Goal: Task Accomplishment & Management: Complete application form

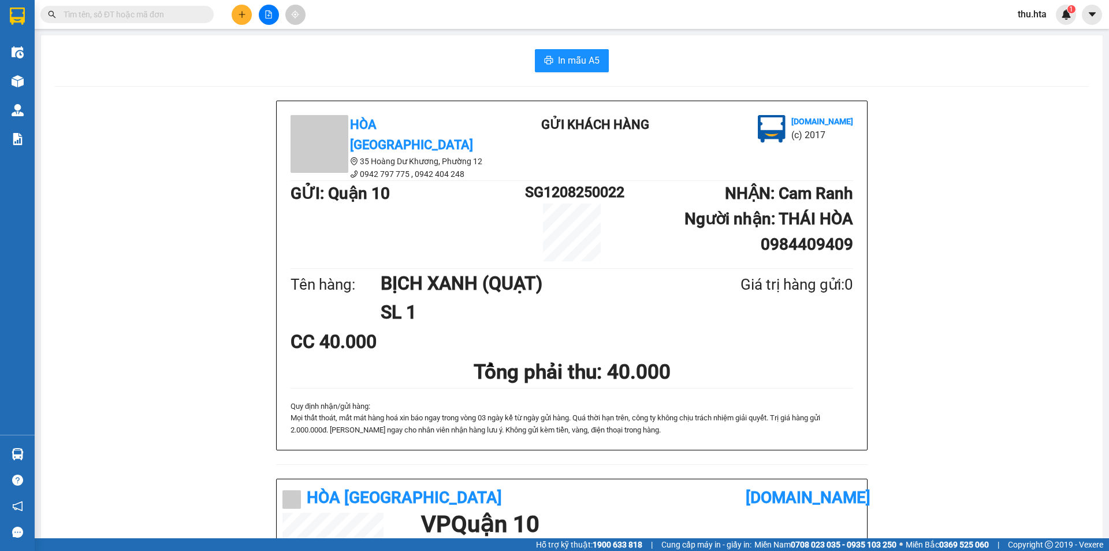
click at [238, 18] on icon "plus" at bounding box center [242, 14] width 8 height 8
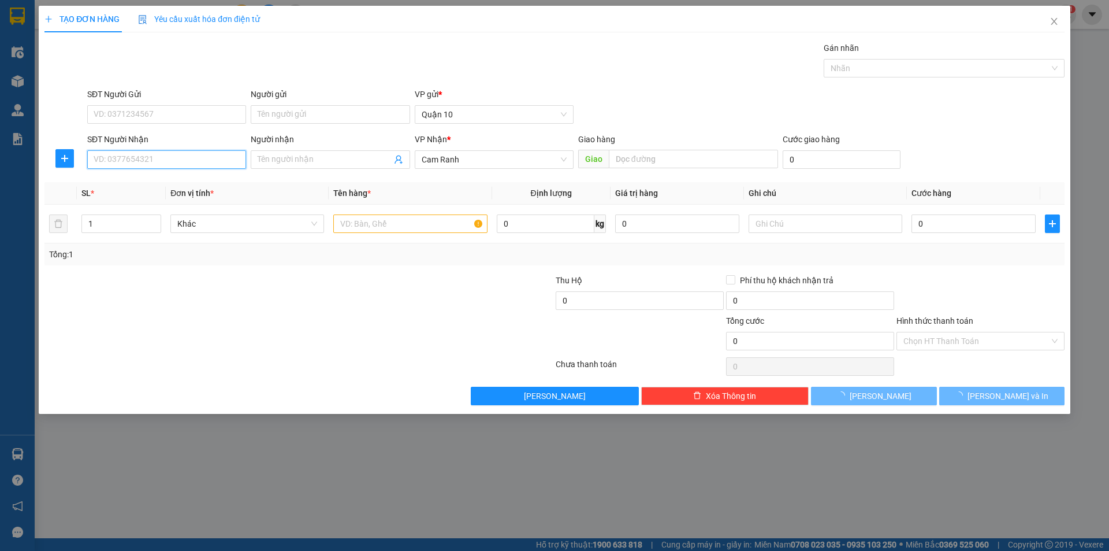
click at [118, 159] on input "SĐT Người Nhận" at bounding box center [166, 159] width 159 height 18
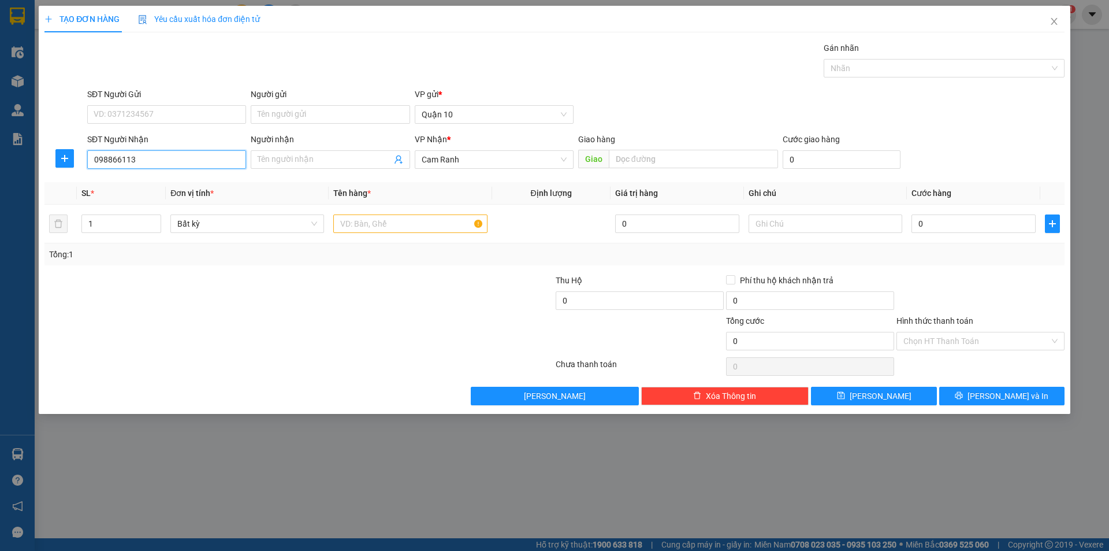
type input "0988661131"
click at [198, 179] on div "0988661131 - TRANG" at bounding box center [166, 182] width 145 height 13
type input "TRANG"
type input "30.000"
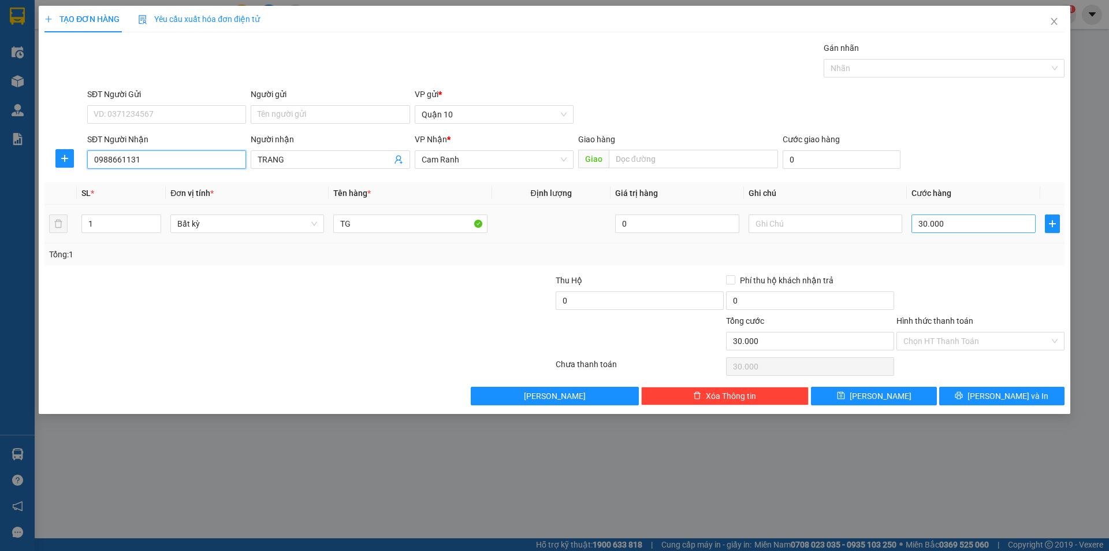
type input "0988661131"
click at [993, 226] on input "30.000" at bounding box center [974, 223] width 124 height 18
type input "4"
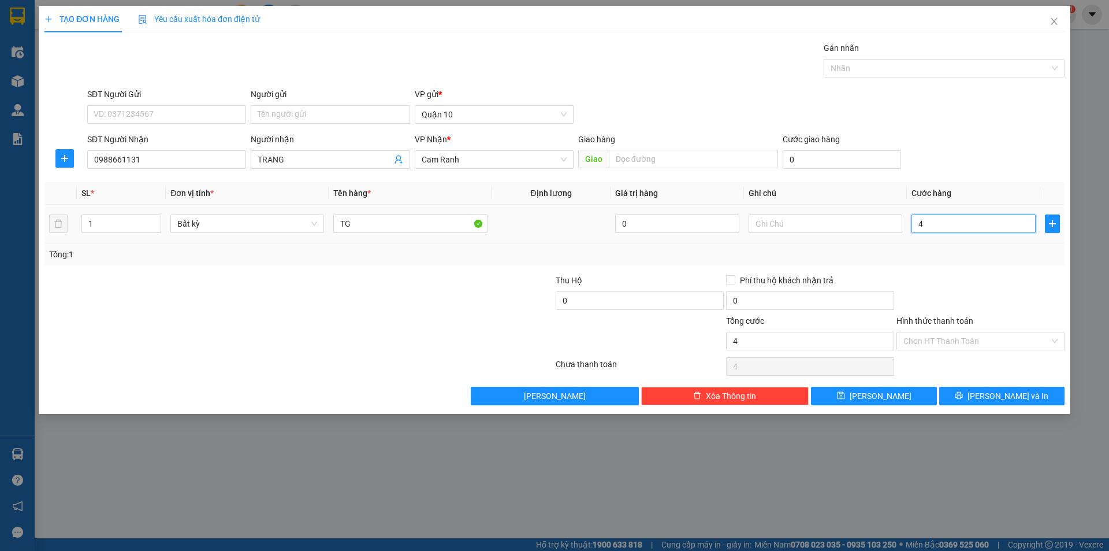
type input "40"
type input "40.000"
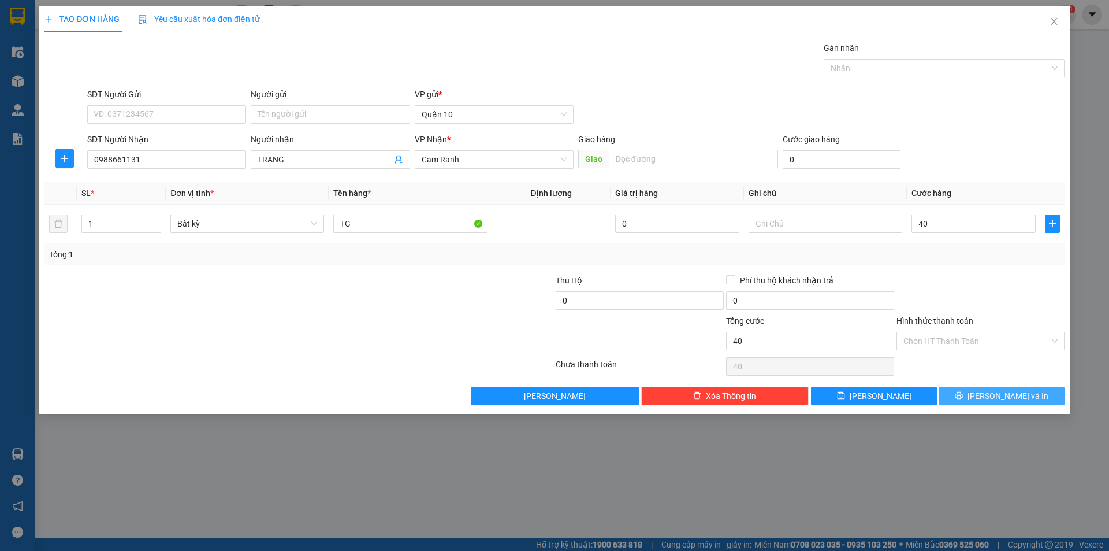
type input "40.000"
drag, startPoint x: 972, startPoint y: 397, endPoint x: 868, endPoint y: 361, distance: 110.7
click at [971, 397] on button "[PERSON_NAME] và In" at bounding box center [1001, 396] width 125 height 18
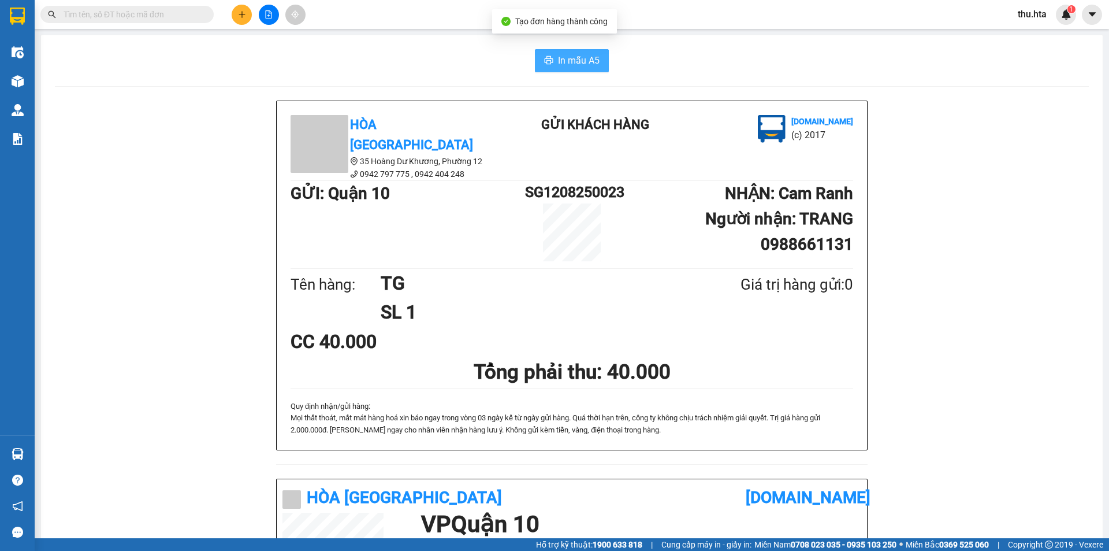
click at [558, 67] on span "In mẫu A5" at bounding box center [579, 60] width 42 height 14
click at [247, 16] on button at bounding box center [242, 15] width 20 height 20
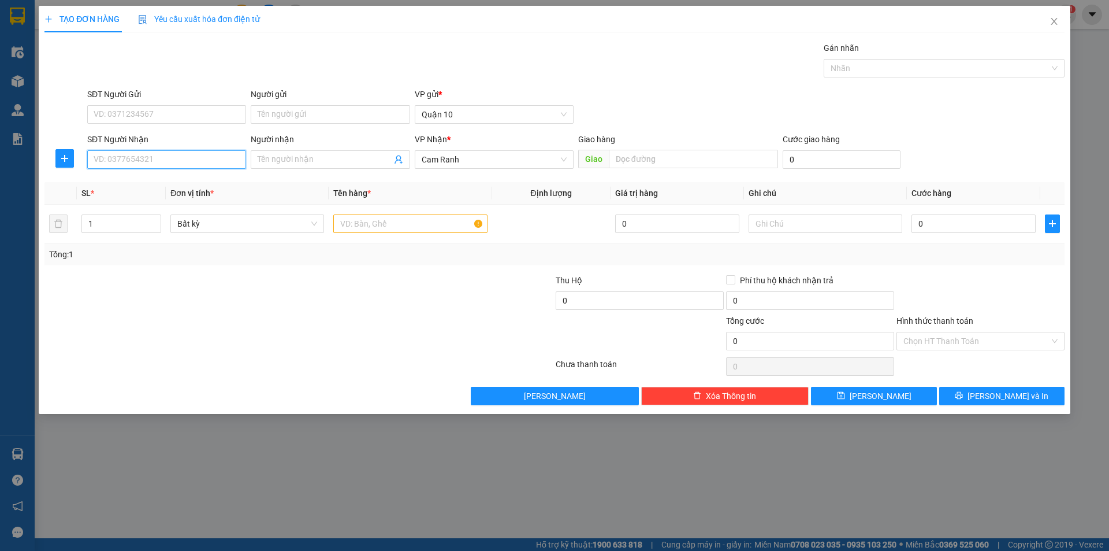
click at [180, 154] on input "SĐT Người Nhận" at bounding box center [166, 159] width 159 height 18
click at [180, 162] on input "SĐT Người Nhận" at bounding box center [166, 159] width 159 height 18
click at [145, 157] on input "9000" at bounding box center [166, 159] width 159 height 18
type input "0328499000"
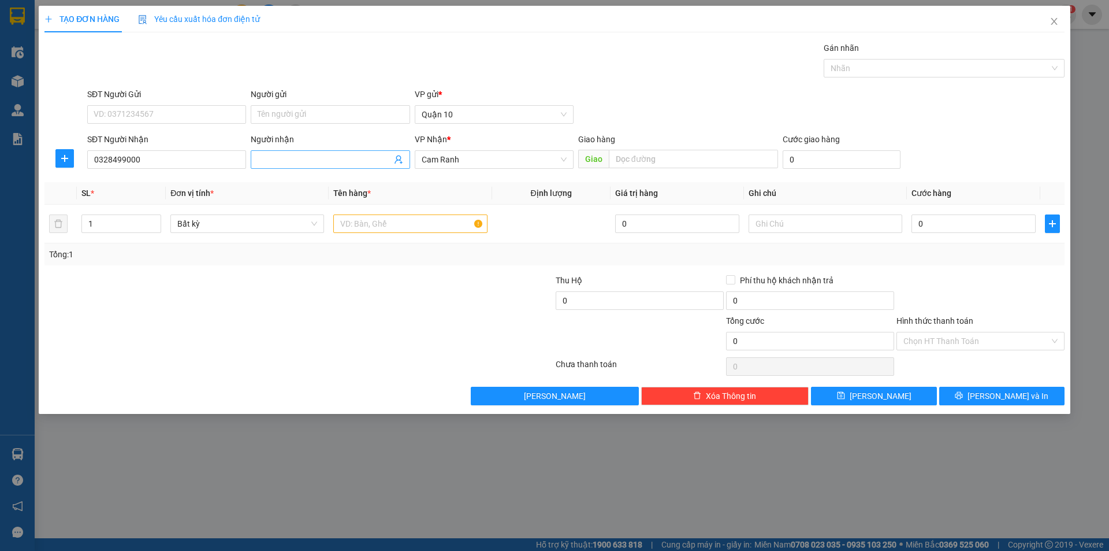
click at [293, 164] on input "Người nhận" at bounding box center [324, 159] width 133 height 13
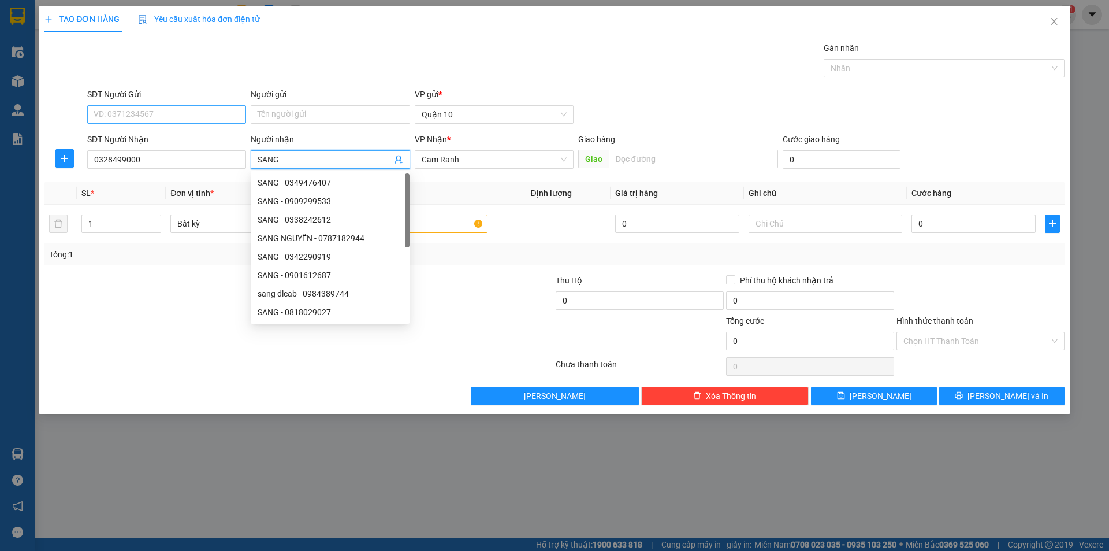
type input "SANG"
click at [179, 115] on input "SĐT Người Gửi" at bounding box center [166, 114] width 159 height 18
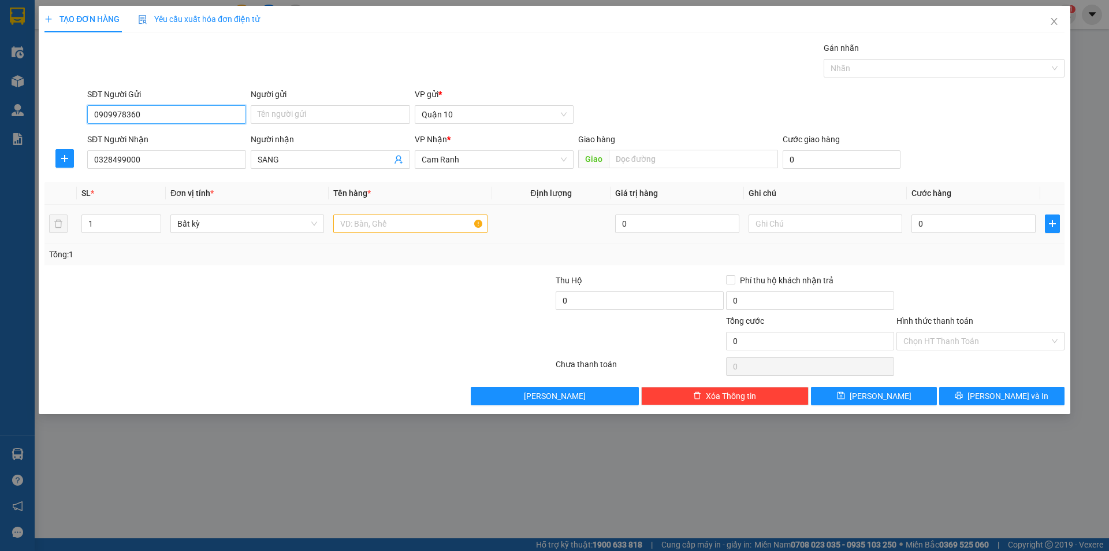
type input "0909978360"
click at [447, 226] on input "text" at bounding box center [410, 223] width 154 height 18
type input "HG (BÁNH)"
click at [955, 203] on th "Cước hàng" at bounding box center [973, 193] width 133 height 23
click at [944, 224] on input "0" at bounding box center [974, 223] width 124 height 18
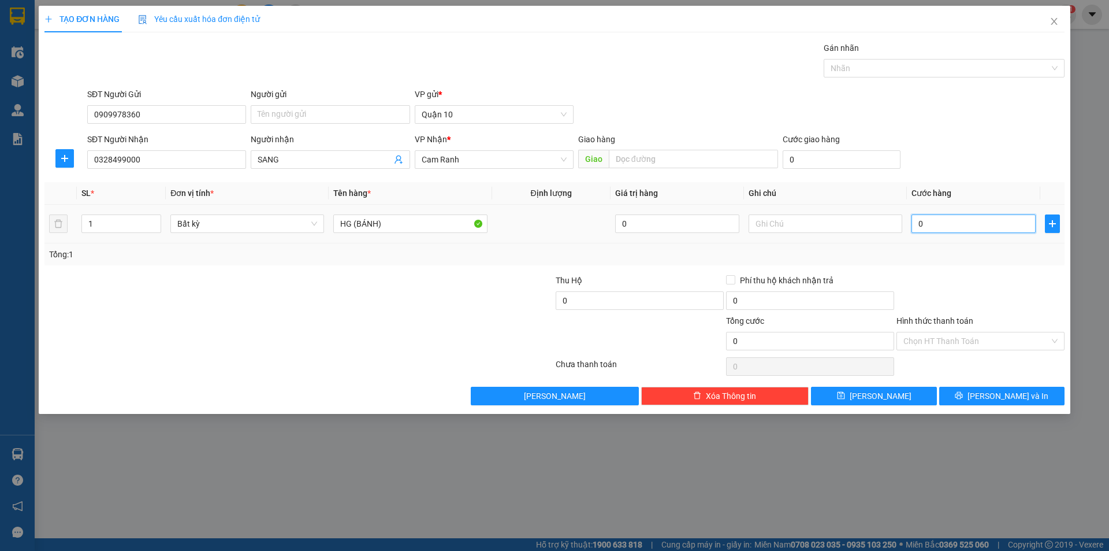
type input "3"
type input "30"
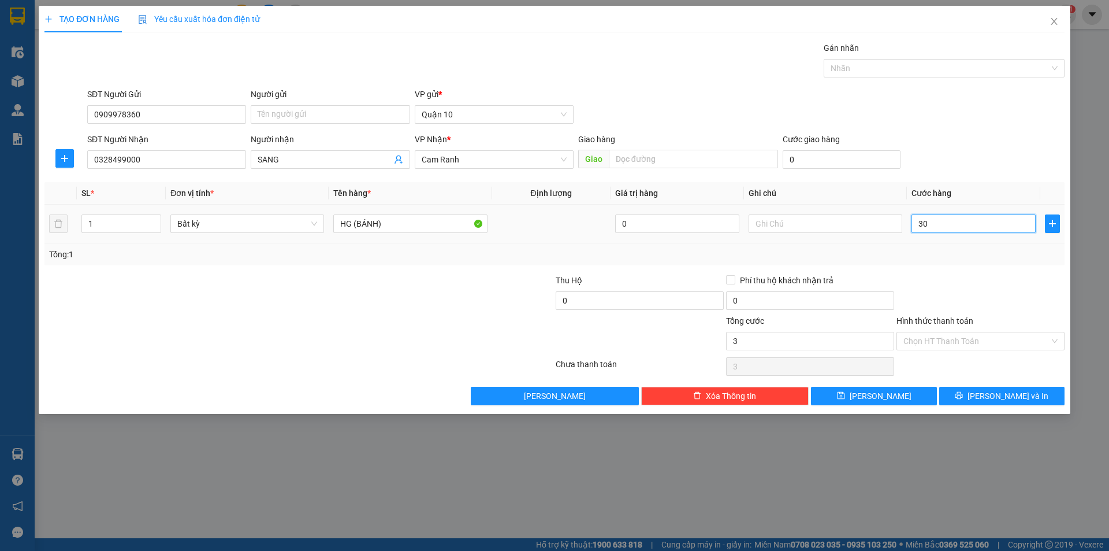
type input "30"
type input "30.000"
click at [960, 266] on div "Transit Pickup Surcharge Ids Transit Deliver Surcharge Ids Transit Deliver Surc…" at bounding box center [554, 223] width 1020 height 363
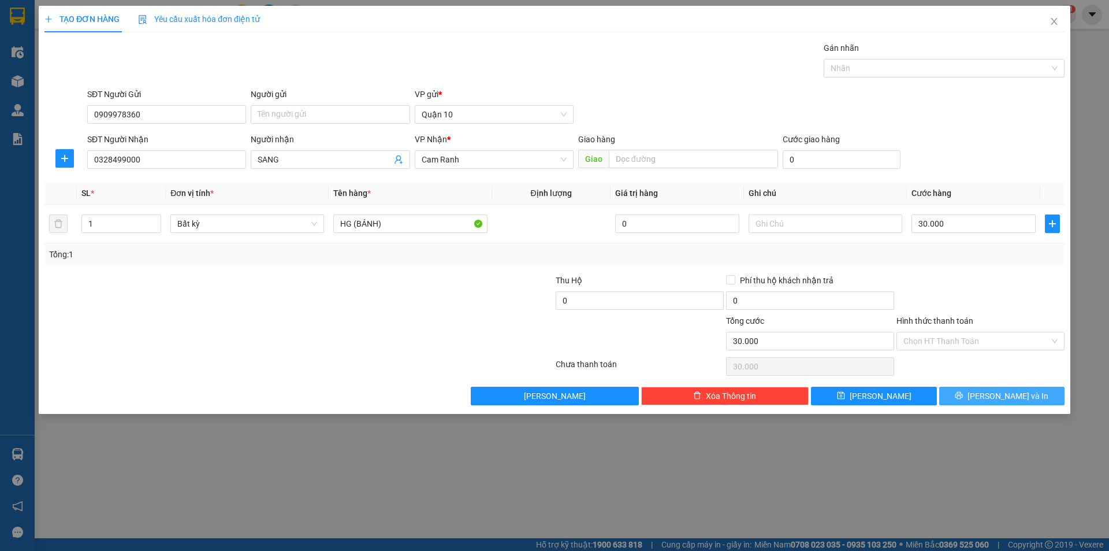
drag, startPoint x: 986, startPoint y: 396, endPoint x: 710, endPoint y: 321, distance: 285.6
click at [963, 396] on icon "printer" at bounding box center [959, 395] width 8 height 8
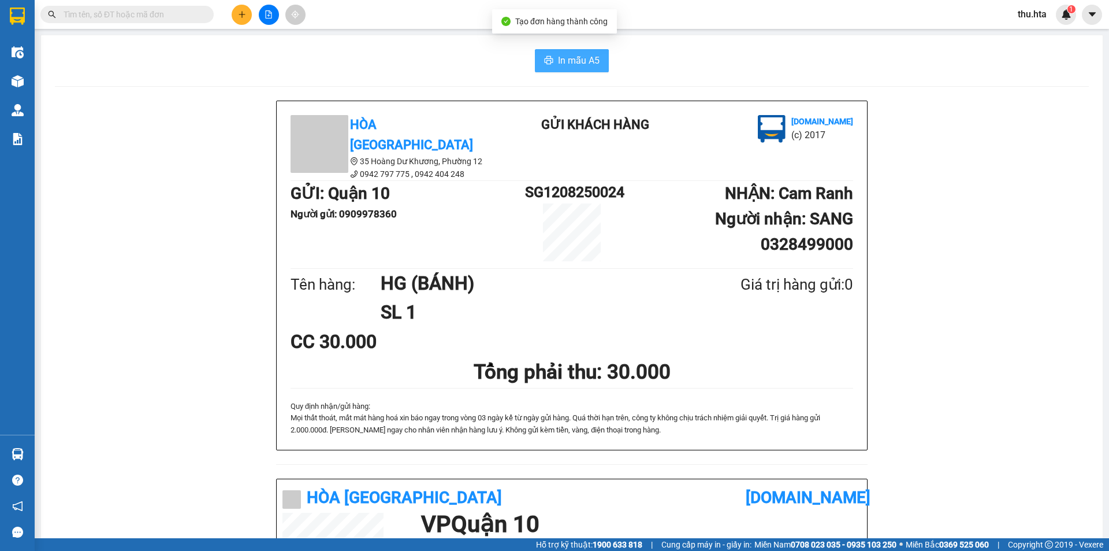
click at [577, 62] on span "In mẫu A5" at bounding box center [579, 60] width 42 height 14
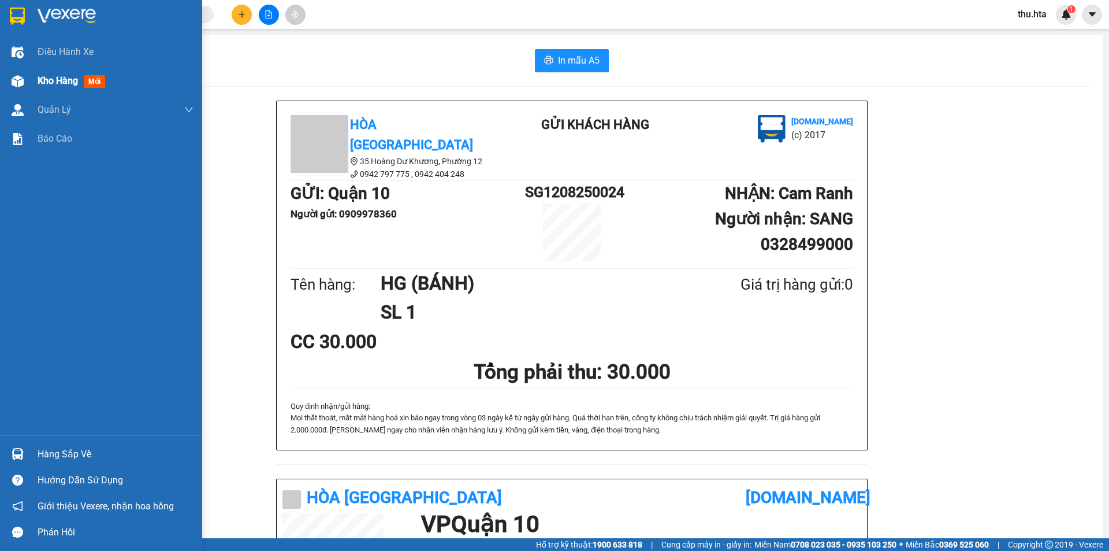
click at [50, 90] on div "Kho hàng mới" at bounding box center [116, 80] width 156 height 29
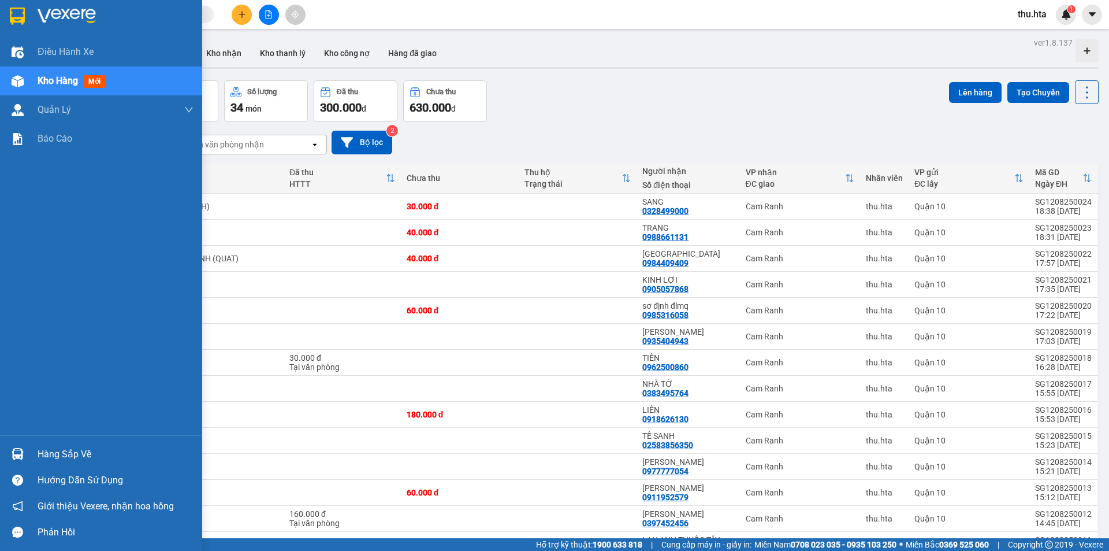
click at [32, 81] on div "Kho hàng mới" at bounding box center [101, 80] width 202 height 29
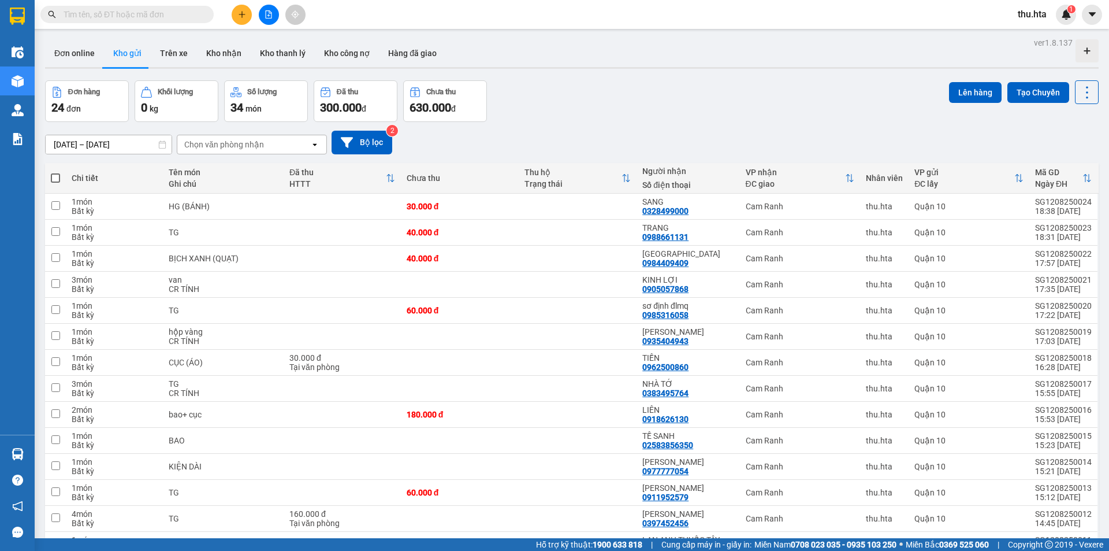
scroll to position [58, 0]
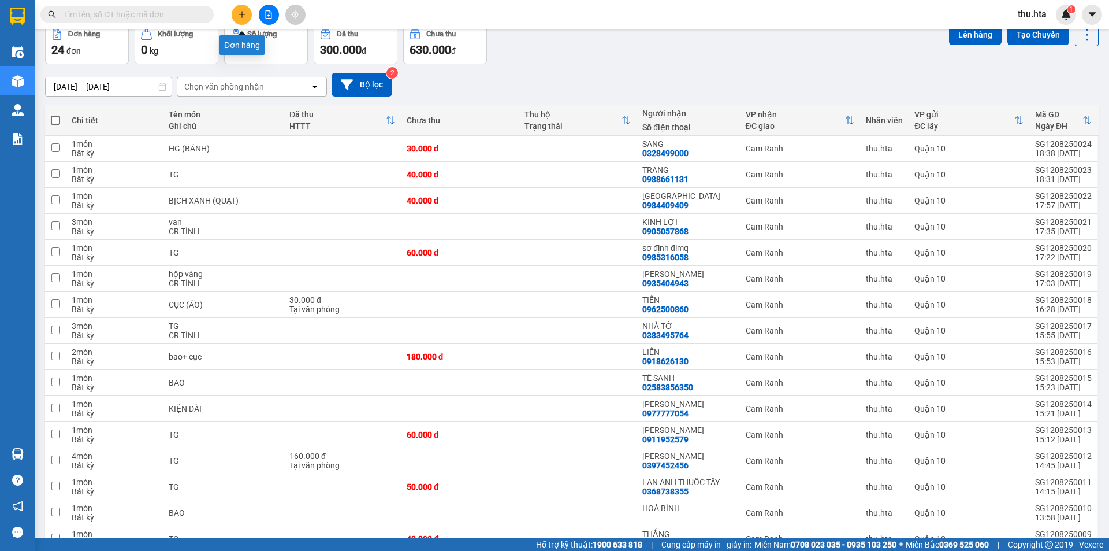
click at [236, 9] on button at bounding box center [242, 15] width 20 height 20
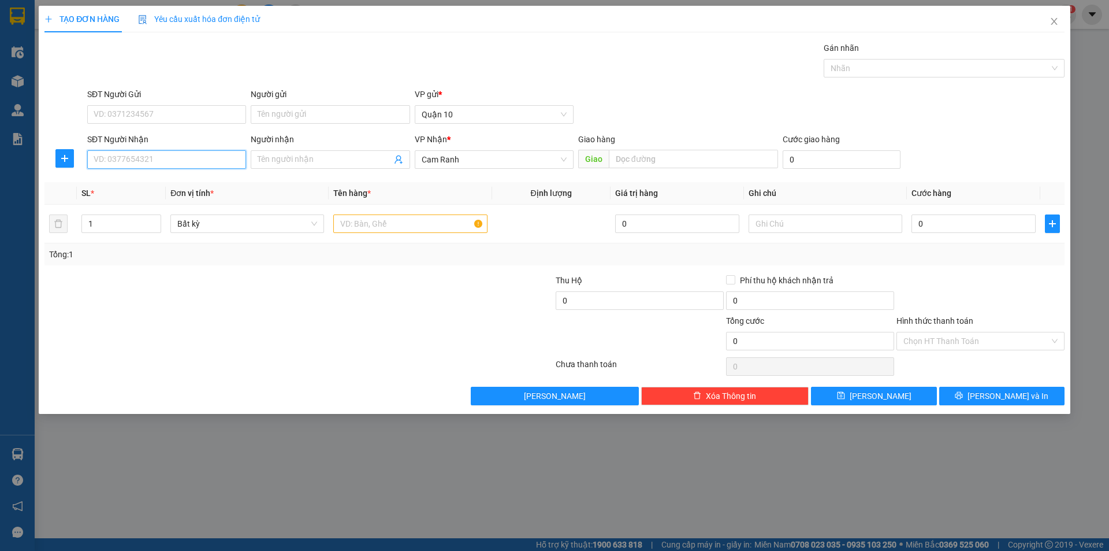
click at [172, 159] on input "SĐT Người Nhận" at bounding box center [166, 159] width 159 height 18
click at [194, 180] on div "0905751005 - NHỰT" at bounding box center [166, 182] width 145 height 13
type input "0905751005"
type input "NHỰT"
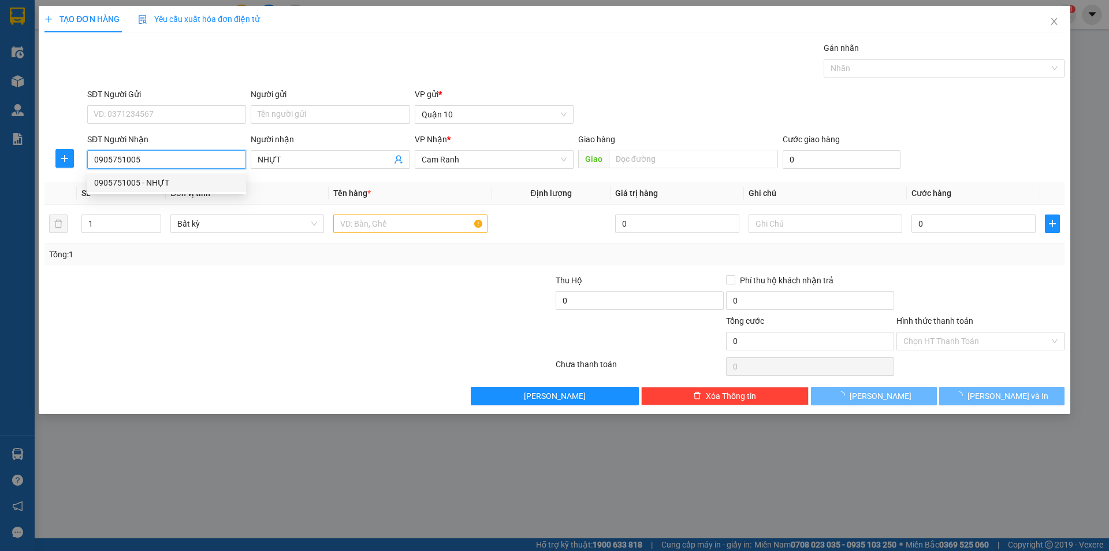
type input "30.000"
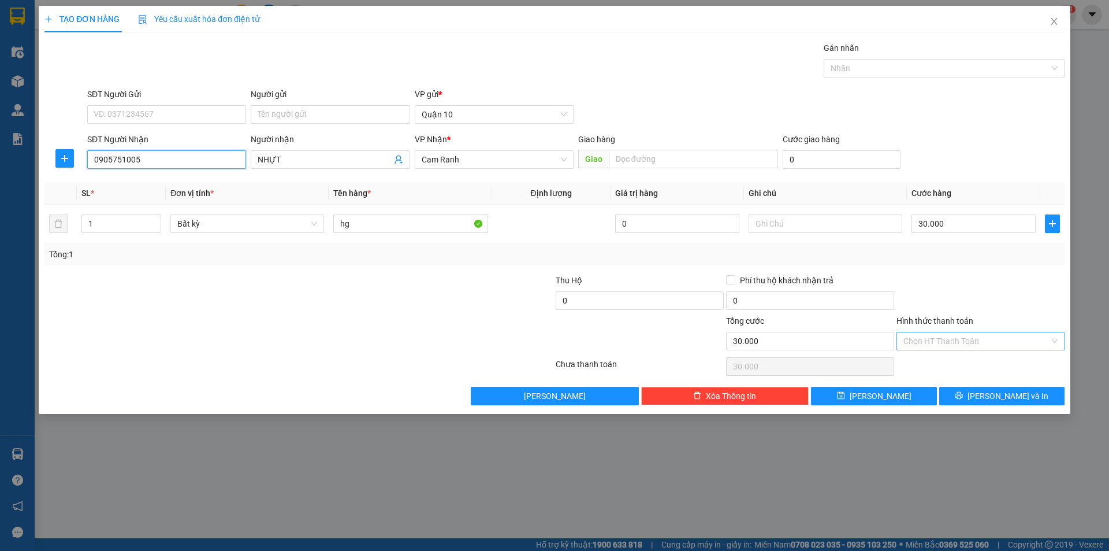
type input "0905751005"
click at [968, 336] on input "Hình thức thanh toán" at bounding box center [977, 340] width 146 height 17
drag, startPoint x: 957, startPoint y: 274, endPoint x: 974, endPoint y: 367, distance: 94.6
click at [957, 293] on div at bounding box center [981, 294] width 170 height 40
click at [990, 403] on button "[PERSON_NAME] và In" at bounding box center [1001, 396] width 125 height 18
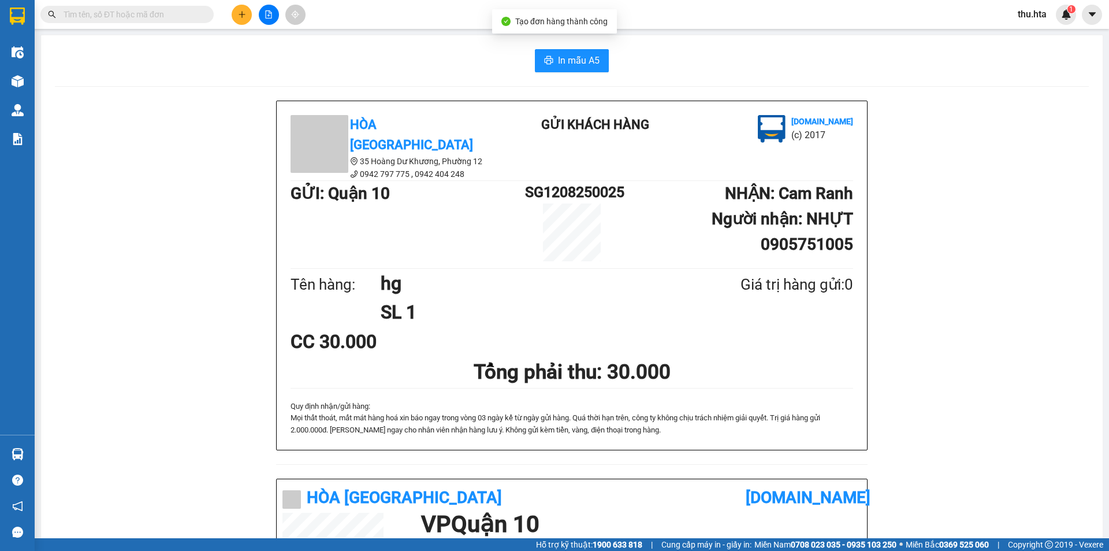
click at [558, 72] on div "In mẫu A5 Hòa Thuận Anh 35 Hoàng Dư Khương, [GEOGRAPHIC_DATA] 12 0942 797 775 …" at bounding box center [572, 464] width 1062 height 858
click at [562, 73] on div "In mẫu A5 Hòa Thuận Anh 35 Hoàng Dư Khương, [GEOGRAPHIC_DATA] 12 0942 797 775 …" at bounding box center [572, 464] width 1062 height 858
click at [569, 60] on span "In mẫu A5" at bounding box center [579, 60] width 42 height 14
click at [234, 10] on button at bounding box center [242, 15] width 20 height 20
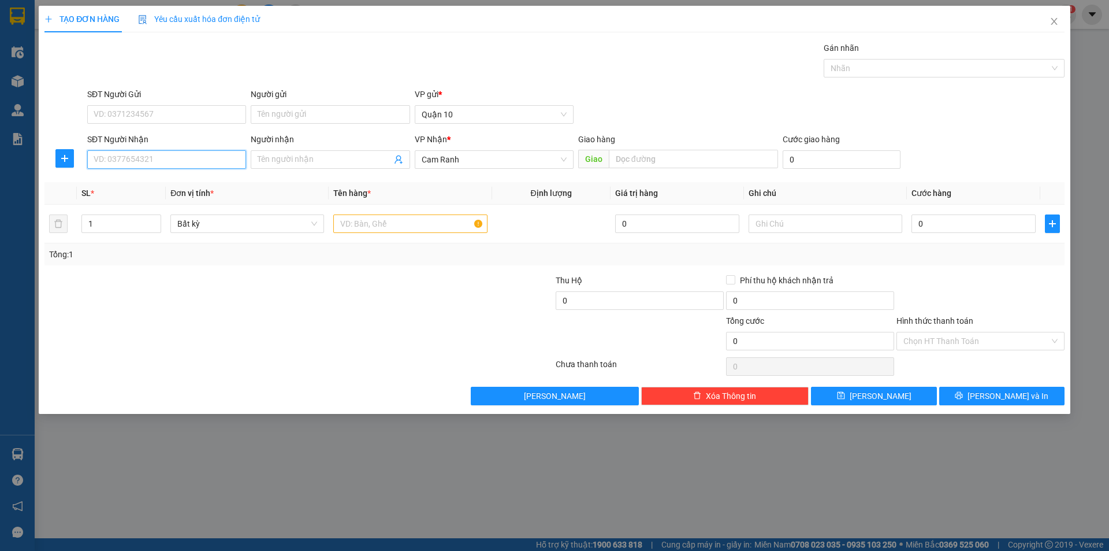
drag, startPoint x: 170, startPoint y: 159, endPoint x: 172, endPoint y: 153, distance: 6.6
click at [169, 159] on input "SĐT Người Nhận" at bounding box center [166, 159] width 159 height 18
click at [148, 188] on div "0905387978 - [GEOGRAPHIC_DATA]" at bounding box center [166, 182] width 145 height 13
type input "0905387978"
type input "VINH"
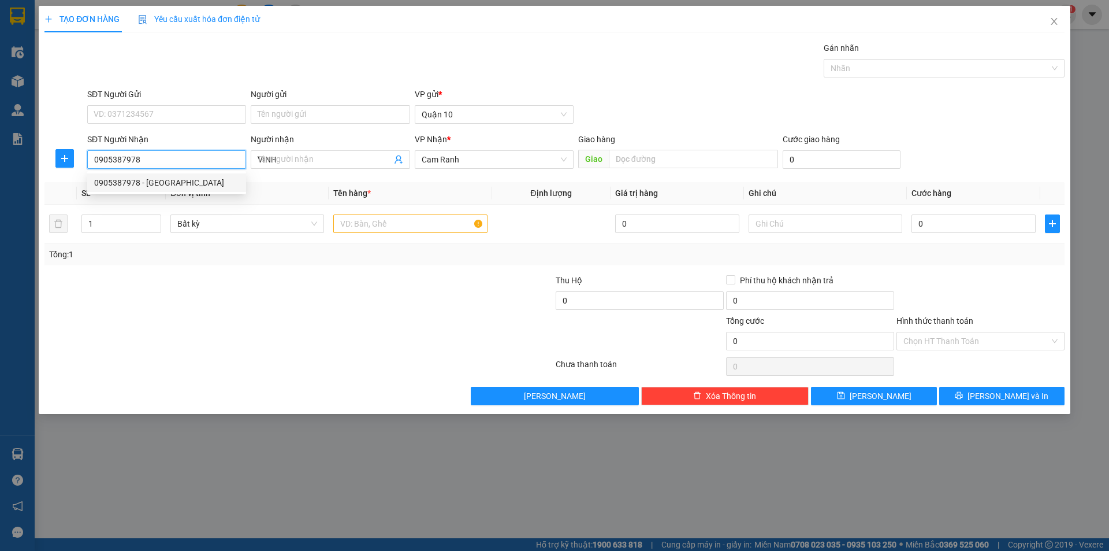
type input "120.000"
type input "0905387978"
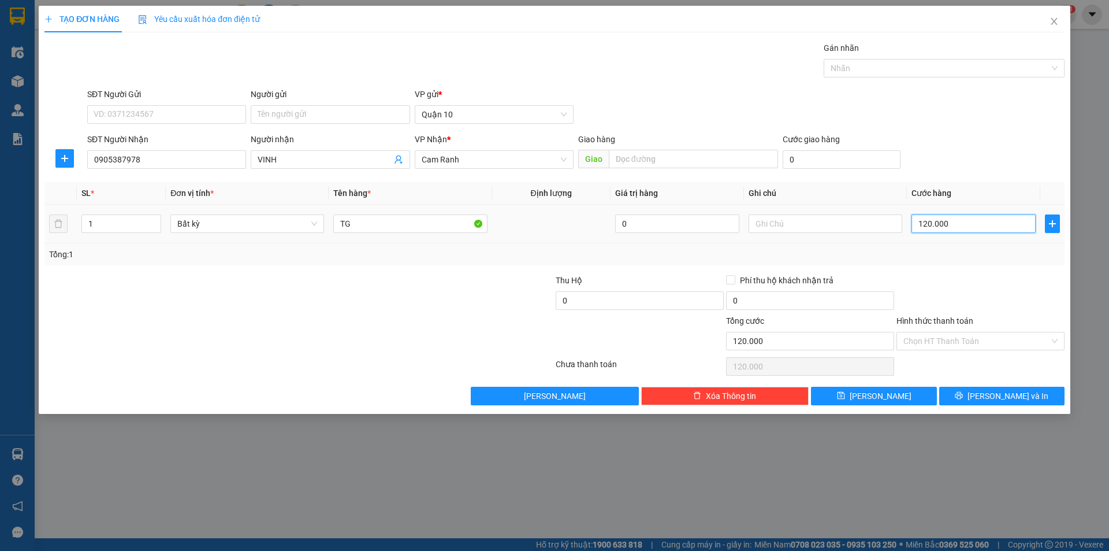
click at [998, 227] on input "120.000" at bounding box center [974, 223] width 124 height 18
type input "3"
type input "30"
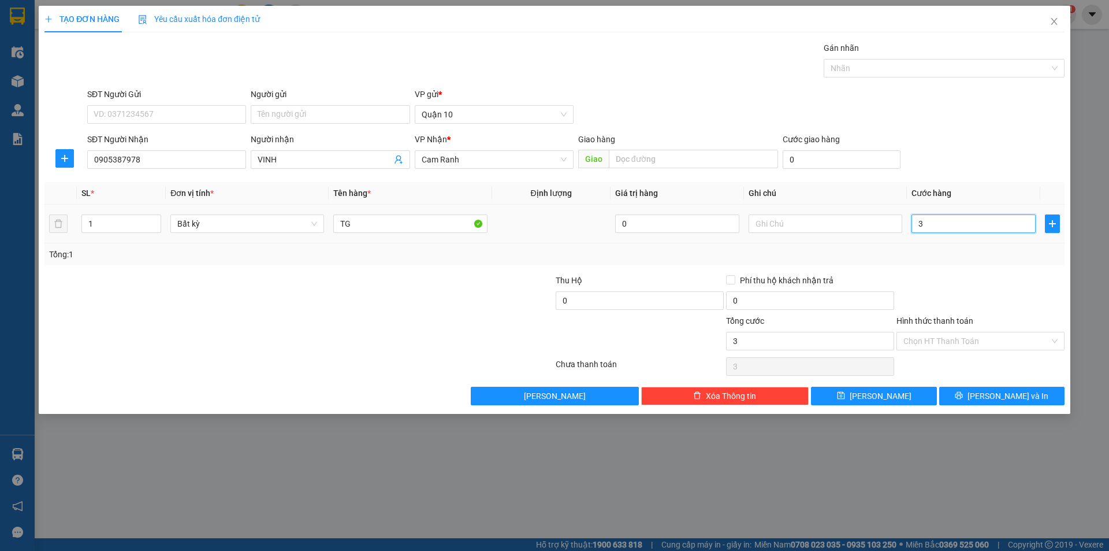
type input "30"
type input "30.000"
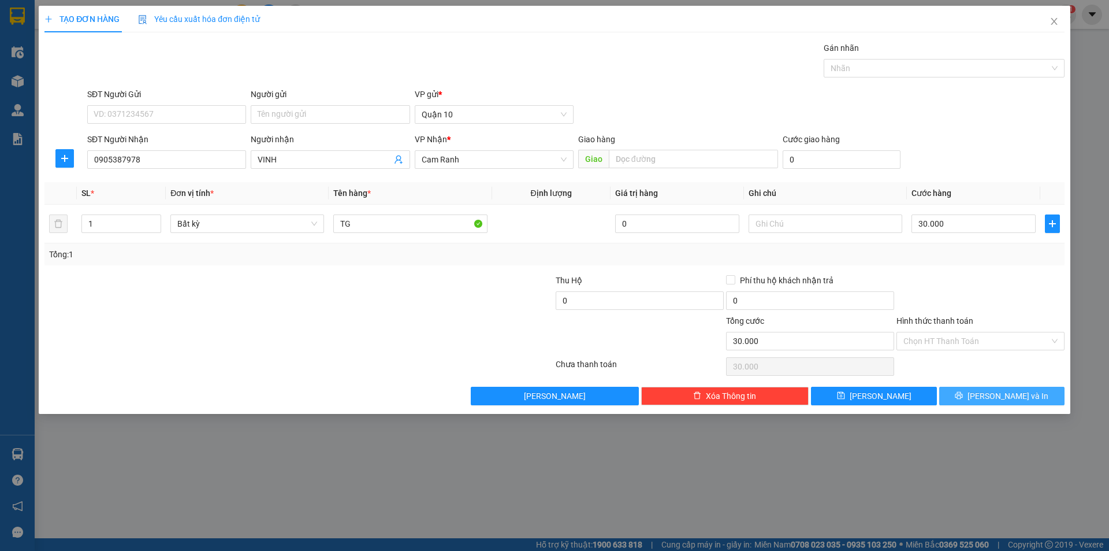
click at [1017, 396] on span "[PERSON_NAME] và In" at bounding box center [1008, 395] width 81 height 13
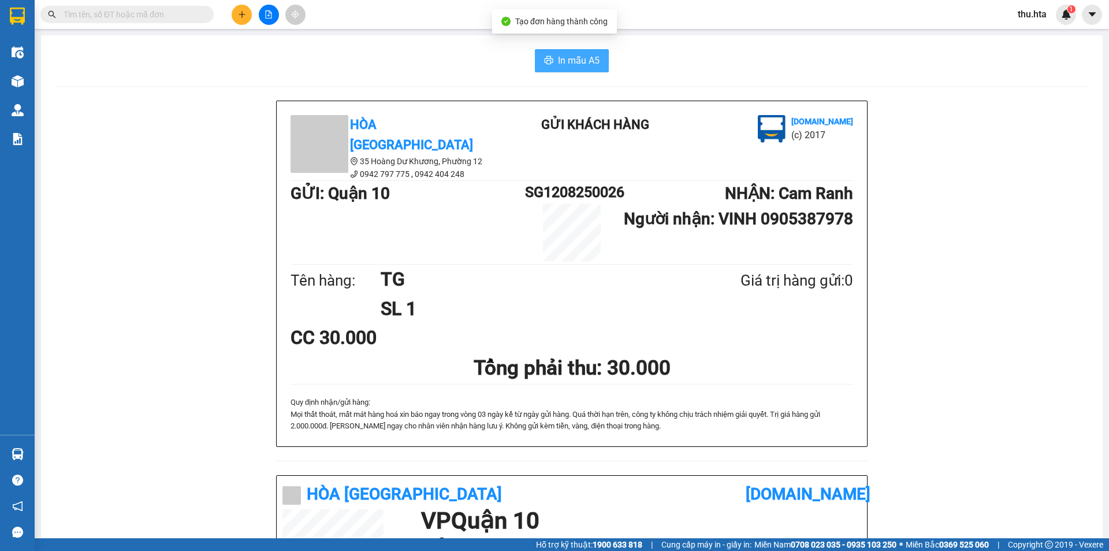
click at [578, 67] on span "In mẫu A5" at bounding box center [579, 60] width 42 height 14
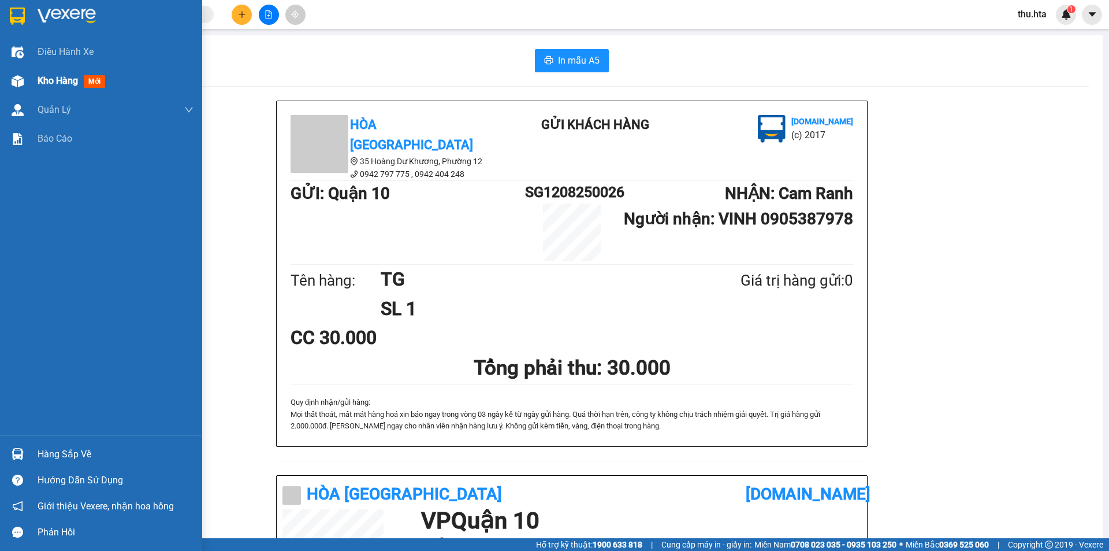
click at [13, 84] on img at bounding box center [18, 81] width 12 height 12
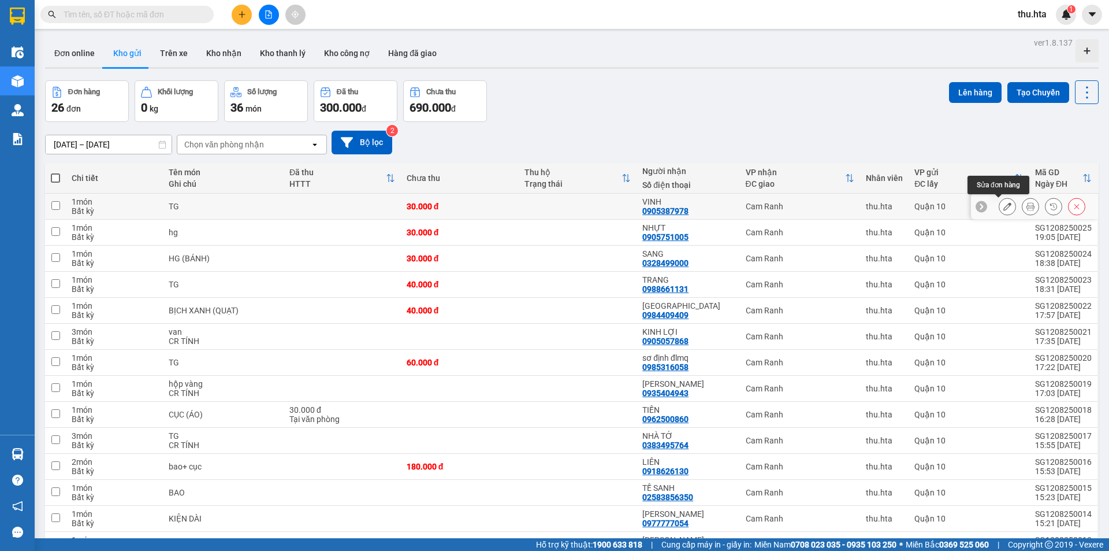
click at [1004, 208] on icon at bounding box center [1008, 206] width 8 height 8
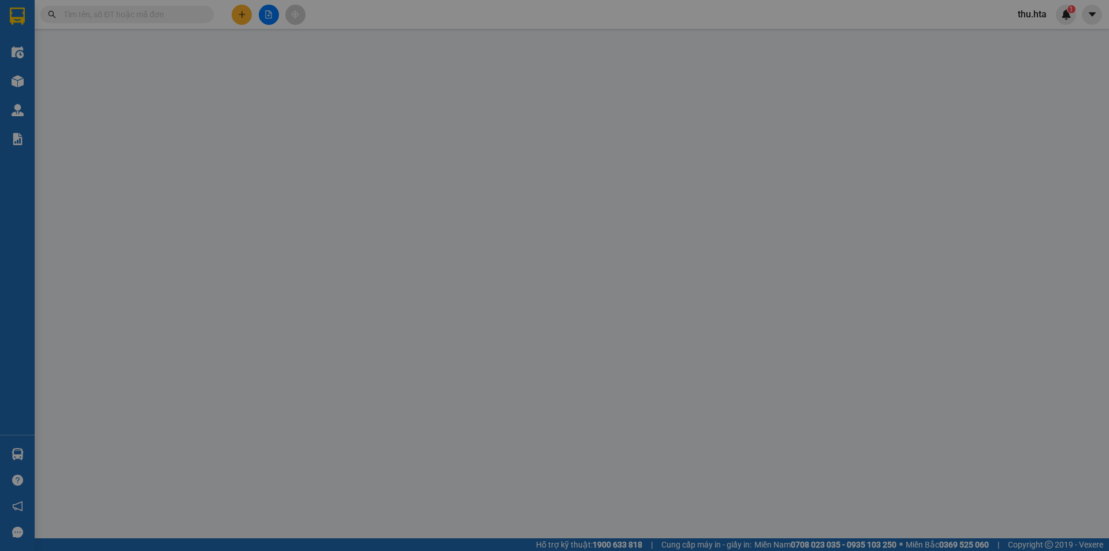
type input "0905387978"
type input "VINH"
type input "30.000"
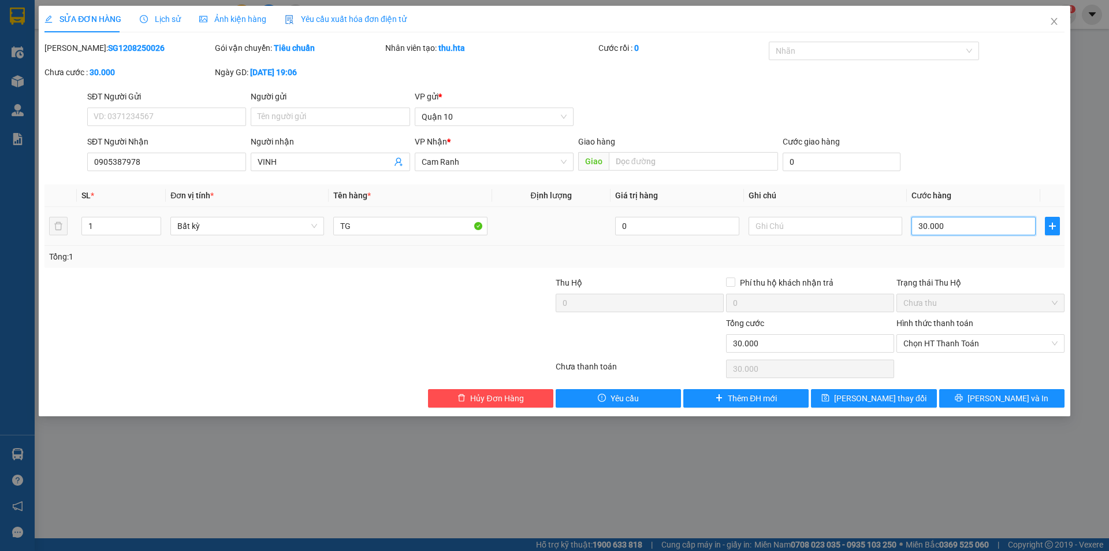
click at [945, 233] on input "30.000" at bounding box center [974, 226] width 124 height 18
type input "4"
type input "40"
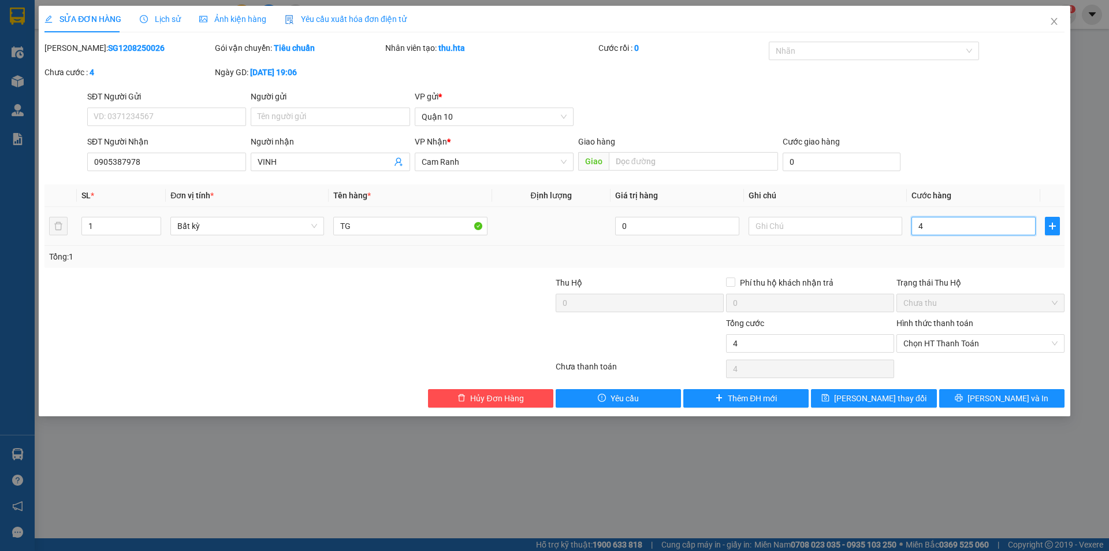
type input "40"
type input "40.000"
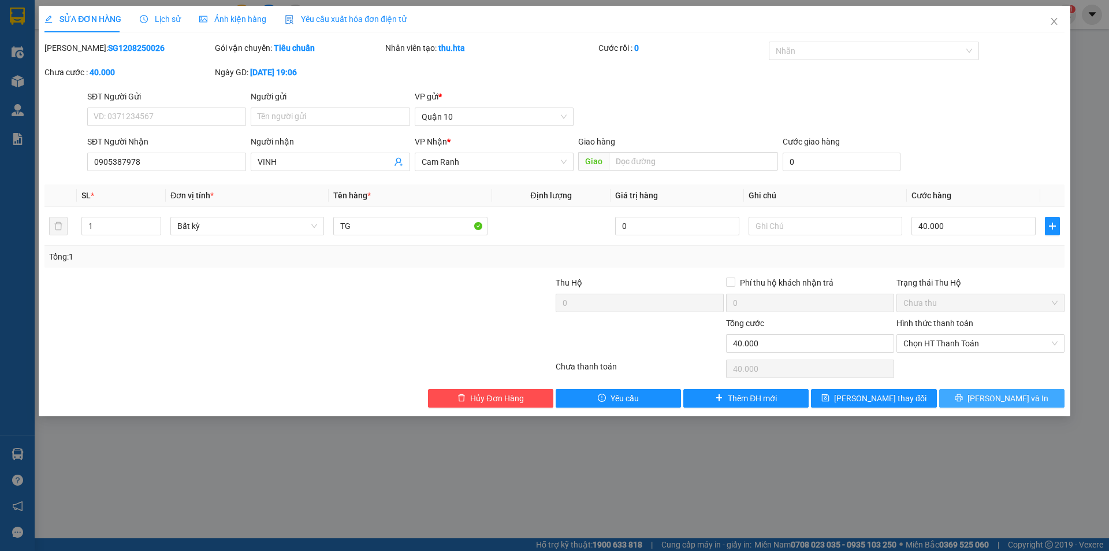
drag, startPoint x: 1004, startPoint y: 403, endPoint x: 742, endPoint y: 422, distance: 262.4
click at [811, 440] on div "SỬA ĐƠN HÀNG Lịch sử Ảnh kiện hàng Yêu cầu xuất hóa đơn điện tử Total Paid Fee …" at bounding box center [554, 275] width 1109 height 551
click at [398, 224] on input "TG" at bounding box center [410, 226] width 154 height 18
type input "TG"
click at [1001, 399] on span "[PERSON_NAME] và In" at bounding box center [1008, 398] width 81 height 13
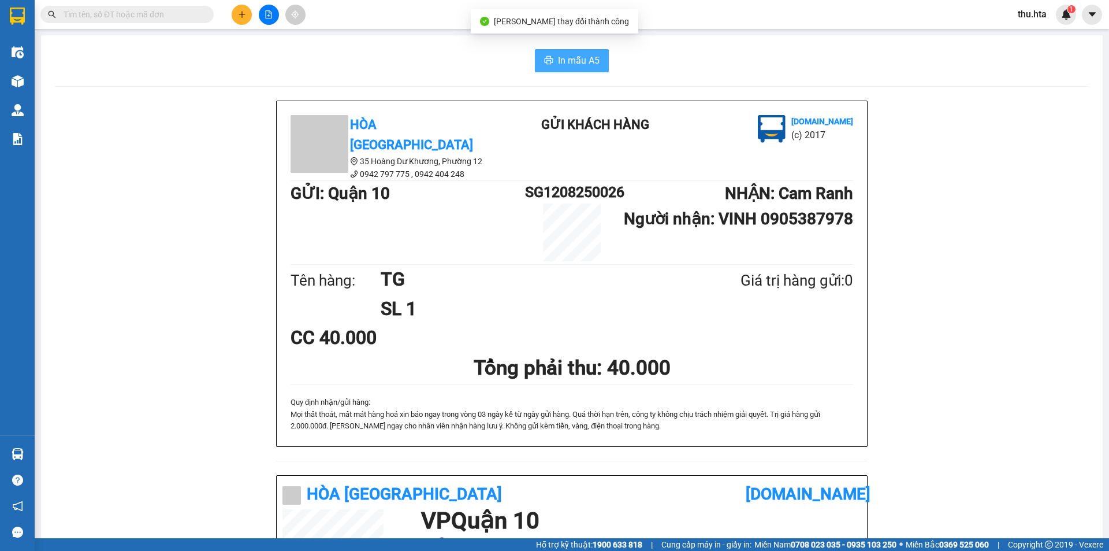
click at [560, 60] on span "In mẫu A5" at bounding box center [579, 60] width 42 height 14
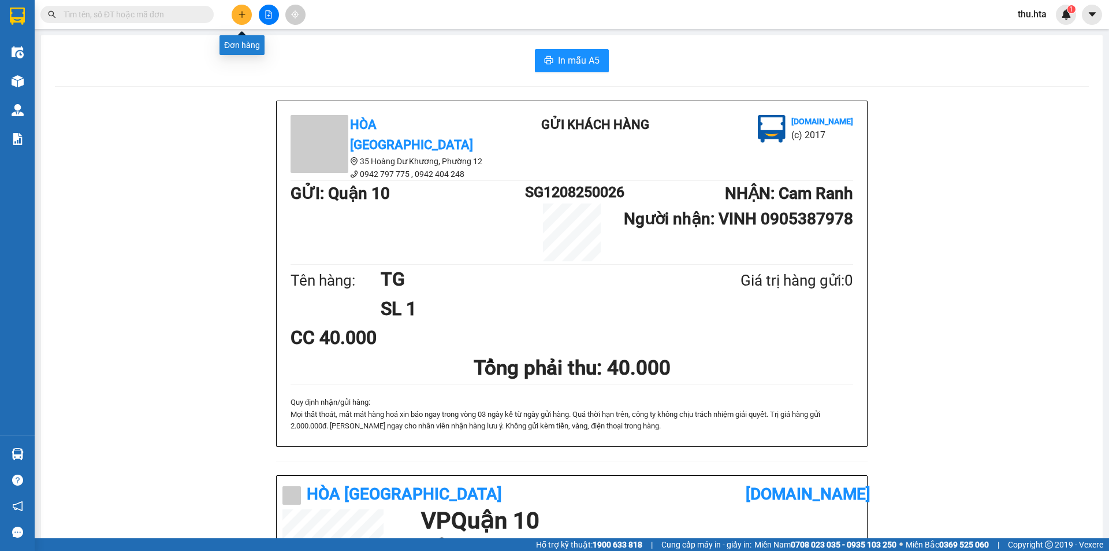
click at [246, 14] on icon "plus" at bounding box center [242, 14] width 8 height 8
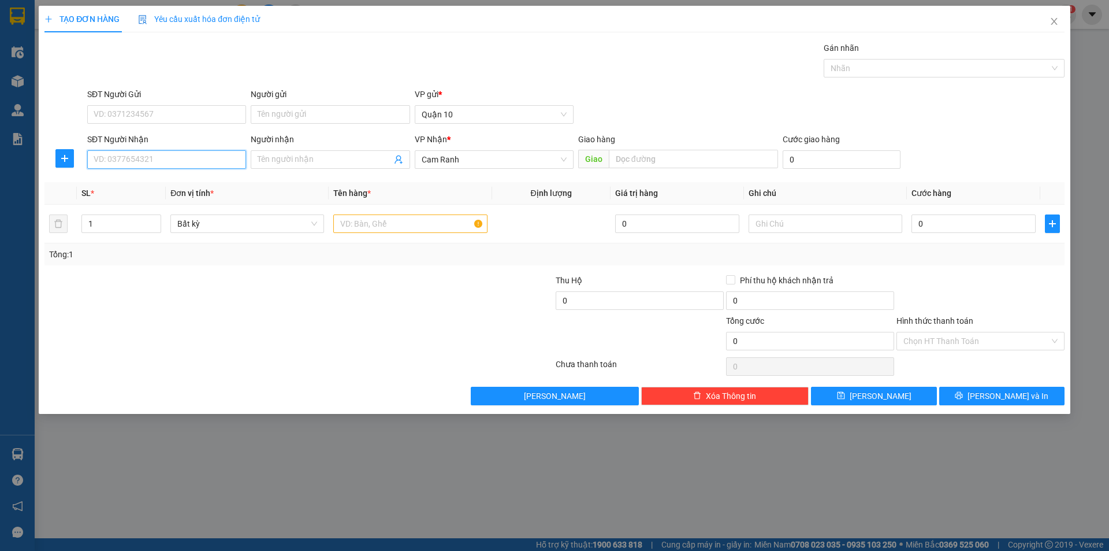
click at [176, 160] on input "SĐT Người Nhận" at bounding box center [166, 159] width 159 height 18
click at [165, 182] on div "0967416964 - CHÍNH" at bounding box center [166, 182] width 145 height 13
type input "0967416964"
type input "CHÍNH"
type input "30.000"
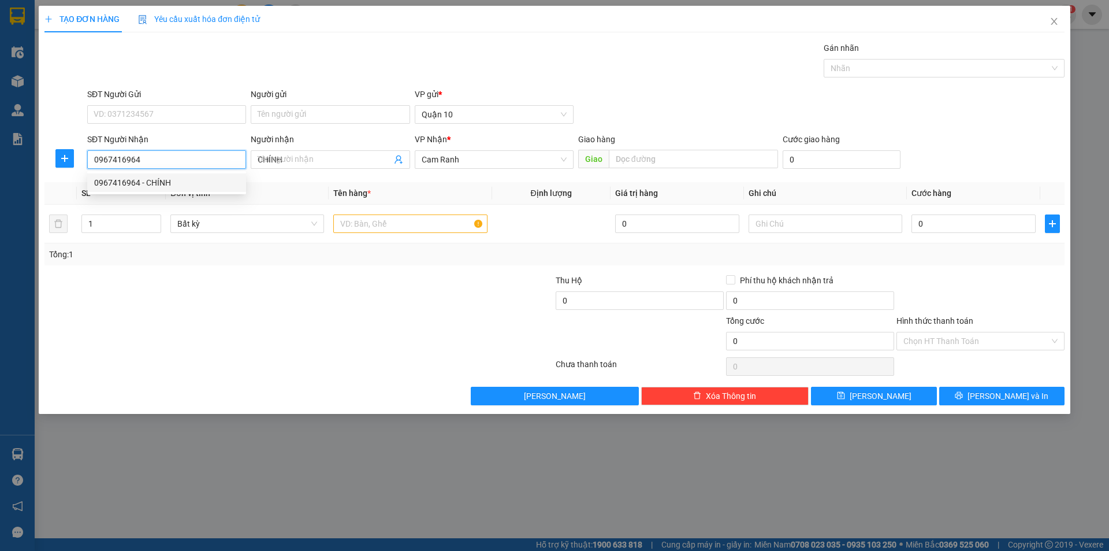
type input "30.000"
type input "0967416964"
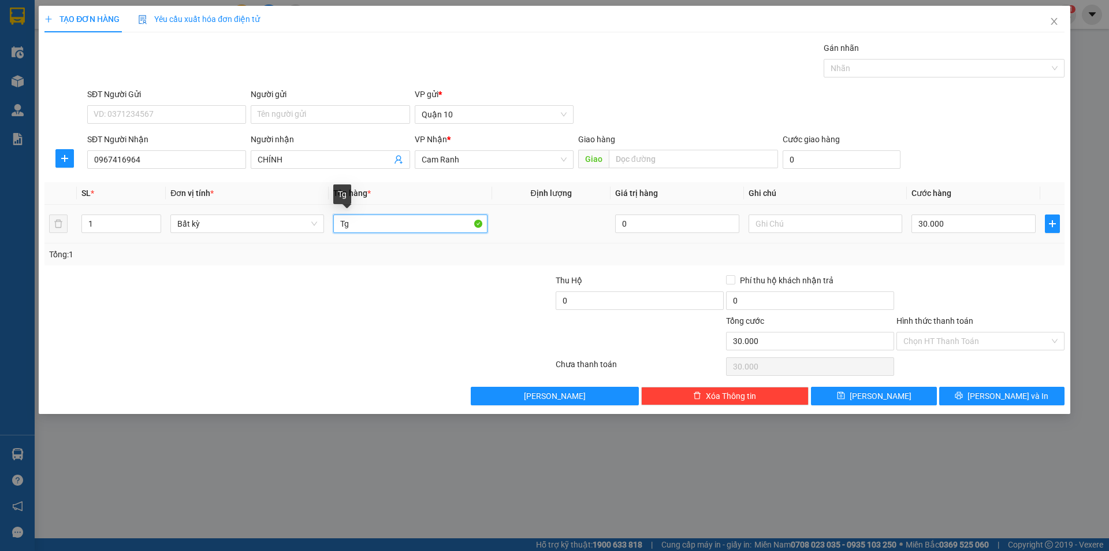
click at [423, 223] on input "Tg" at bounding box center [410, 223] width 154 height 18
type input "[GEOGRAPHIC_DATA]"
drag, startPoint x: 1063, startPoint y: 354, endPoint x: 1043, endPoint y: 350, distance: 19.5
click at [1062, 355] on div "Chọn HT Thanh Toán" at bounding box center [981, 366] width 170 height 23
drag, startPoint x: 1033, startPoint y: 344, endPoint x: 1024, endPoint y: 344, distance: 9.2
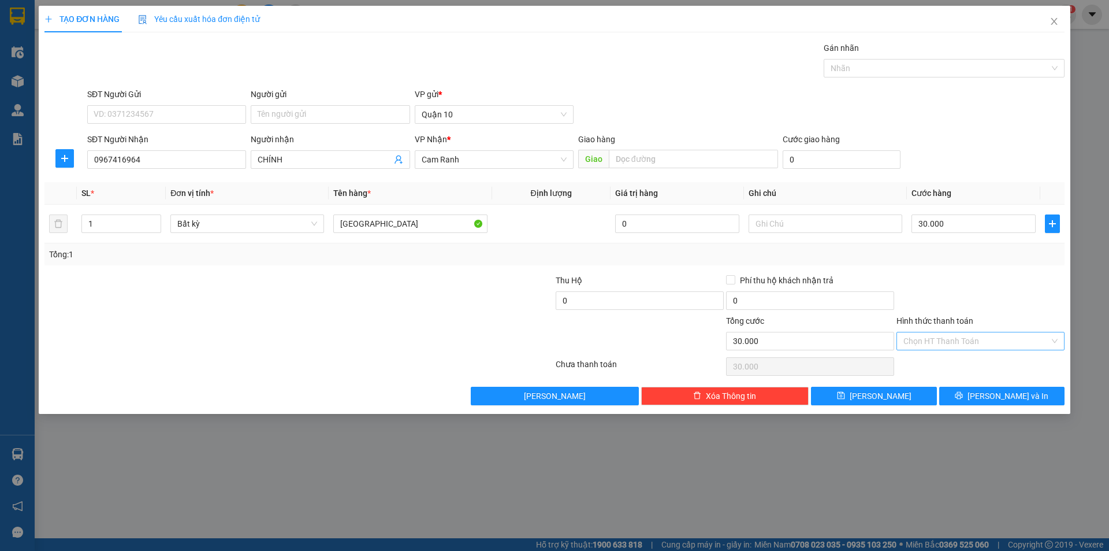
click at [1031, 344] on input "Hình thức thanh toán" at bounding box center [977, 340] width 146 height 17
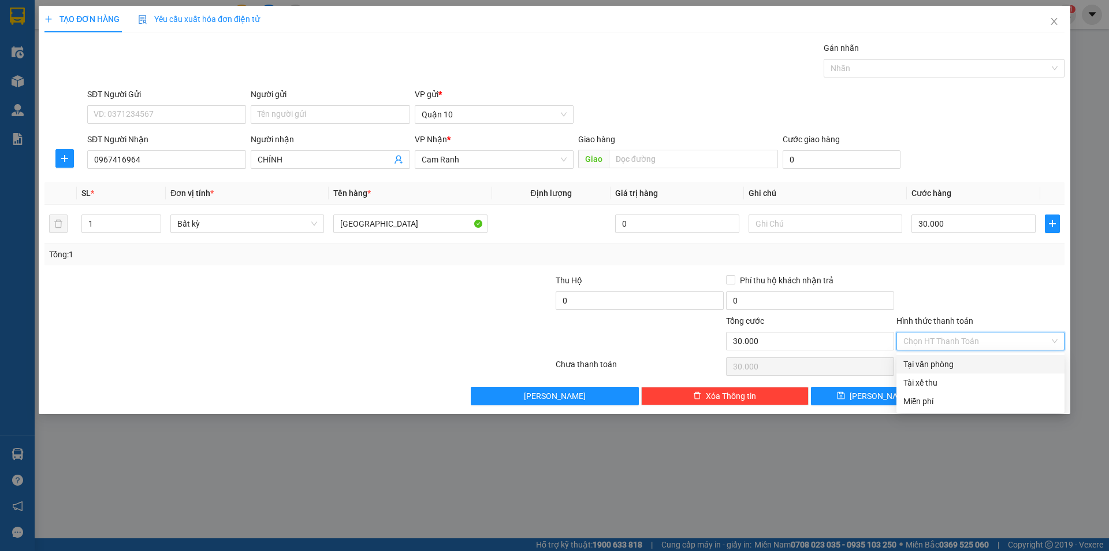
click at [971, 368] on div "Tại văn phòng" at bounding box center [981, 364] width 154 height 13
type input "0"
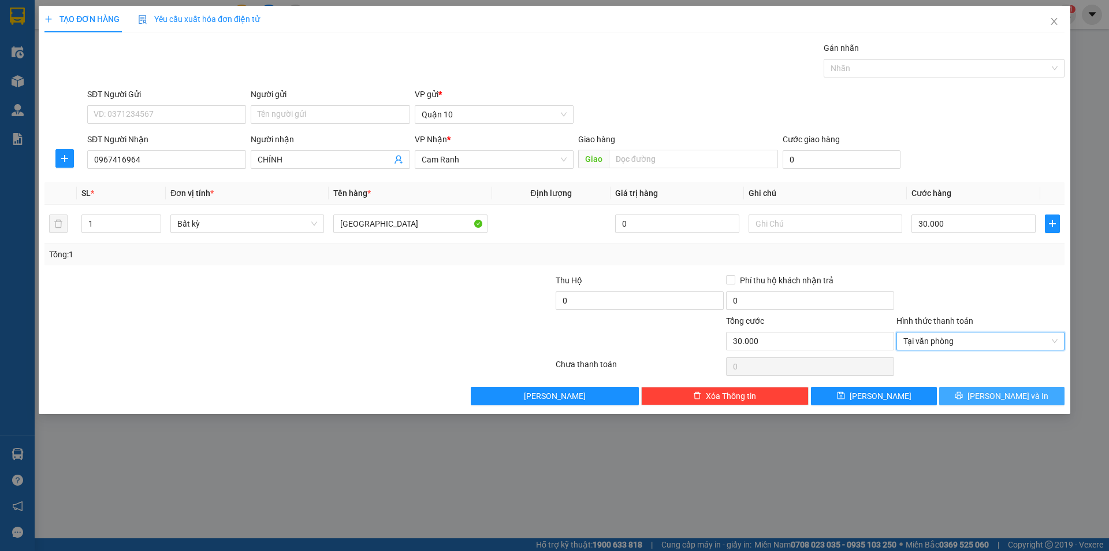
click at [1015, 400] on span "[PERSON_NAME] và In" at bounding box center [1008, 395] width 81 height 13
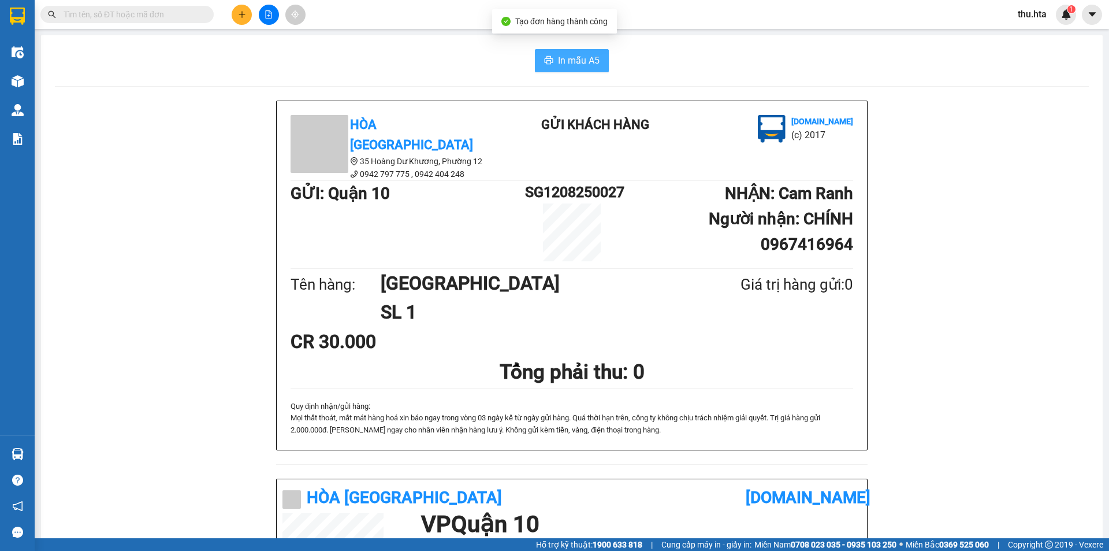
click at [592, 60] on span "In mẫu A5" at bounding box center [579, 60] width 42 height 14
